Goal: Information Seeking & Learning: Learn about a topic

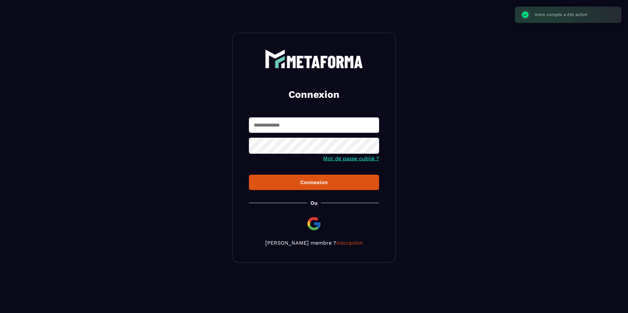
type input "**********"
click at [369, 149] on div at bounding box center [314, 147] width 130 height 18
click at [372, 146] on icon at bounding box center [372, 147] width 8 height 8
click at [318, 186] on button "Connexion" at bounding box center [314, 182] width 130 height 15
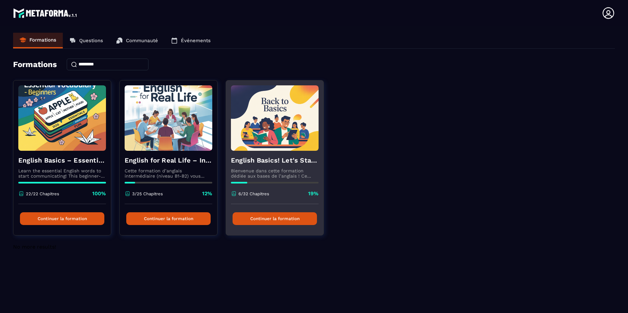
click at [285, 222] on button "Continuer la formation" at bounding box center [274, 218] width 84 height 13
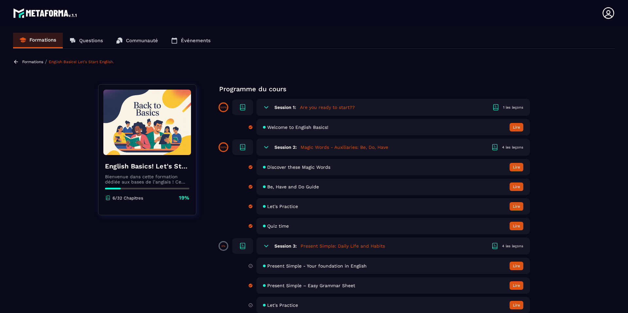
click at [314, 126] on span "Welcome to English Basics!" at bounding box center [297, 127] width 61 height 5
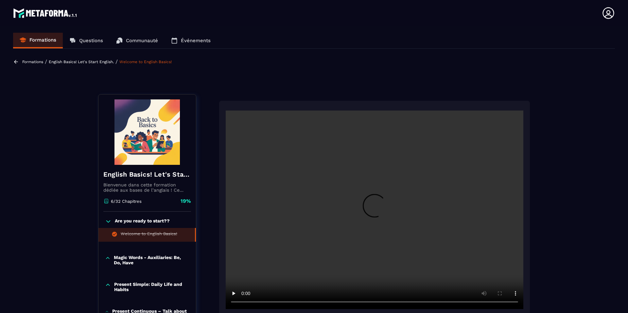
scroll to position [3, 0]
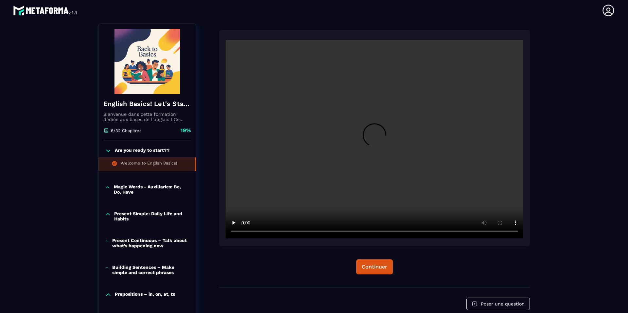
click at [345, 151] on video at bounding box center [375, 139] width 298 height 198
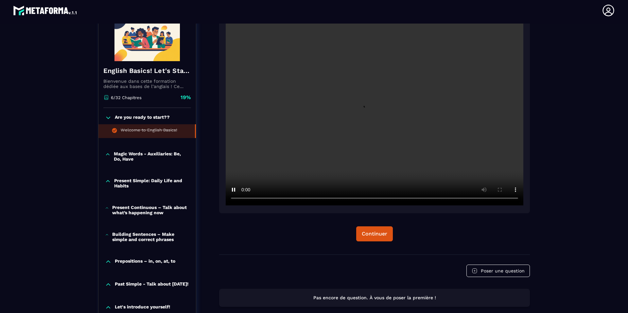
scroll to position [101, 0]
click at [329, 116] on video at bounding box center [375, 106] width 298 height 198
click at [284, 223] on div "Continuer" at bounding box center [374, 125] width 311 height 257
click at [336, 149] on video at bounding box center [375, 106] width 298 height 198
click at [156, 157] on p "Magic Words - Auxiliaries: Be, Do, Have" at bounding box center [152, 156] width 76 height 10
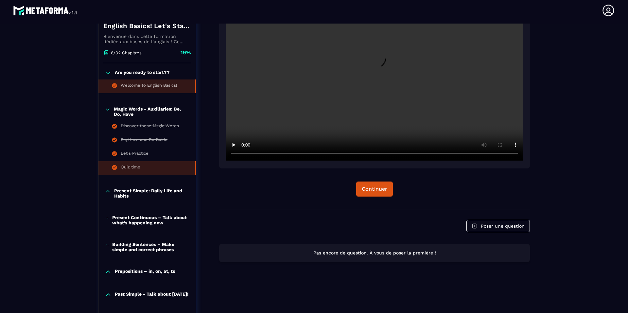
scroll to position [166, 0]
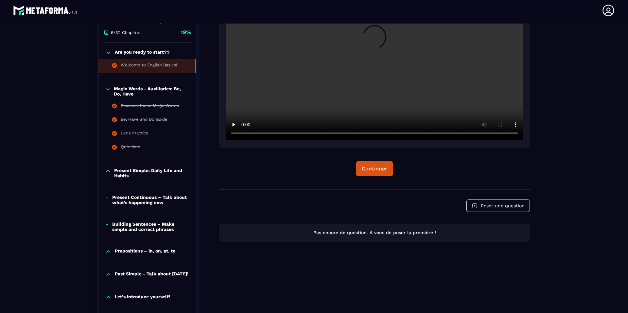
click at [155, 174] on p "Present Simple: Daily Life and Habits" at bounding box center [151, 173] width 75 height 10
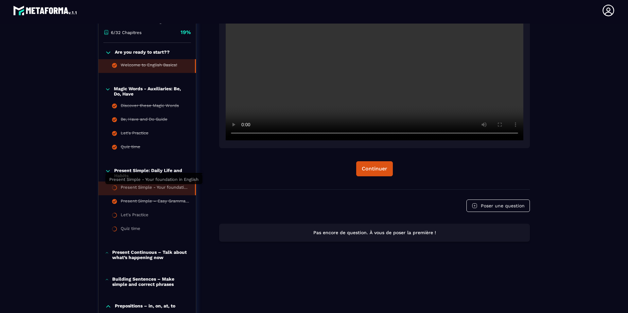
click at [149, 187] on div "Present Simple - Your foundation in English" at bounding box center [155, 188] width 68 height 7
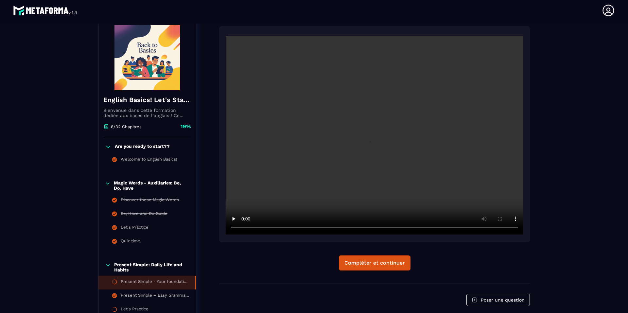
scroll to position [68, 0]
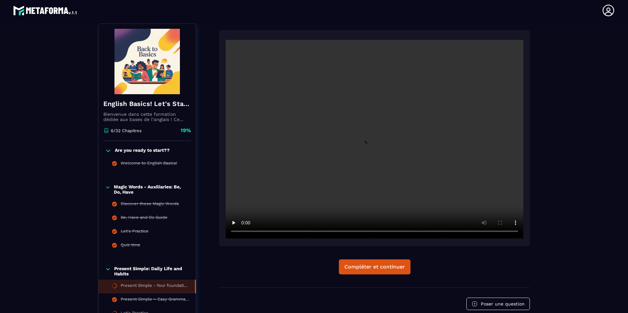
click at [294, 189] on video at bounding box center [375, 139] width 298 height 198
click at [303, 176] on video at bounding box center [375, 139] width 298 height 198
